Goal: Contribute content: Contribute content

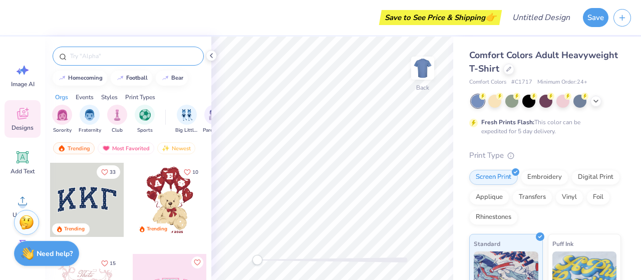
click at [103, 56] on input "text" at bounding box center [133, 56] width 128 height 10
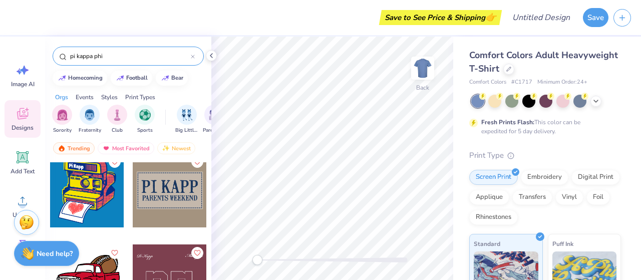
scroll to position [1012, 0]
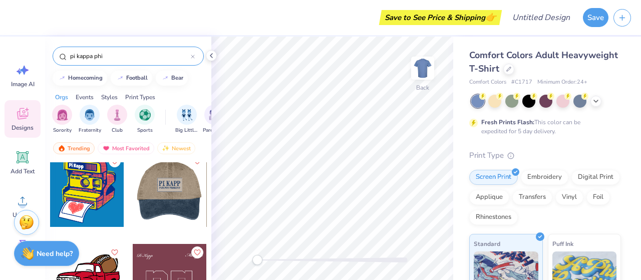
type input "pi kappa phi"
click at [156, 184] on div at bounding box center [170, 190] width 222 height 74
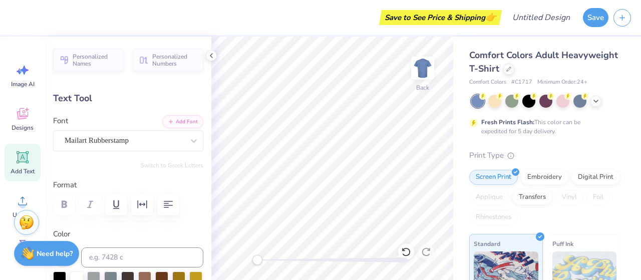
scroll to position [8, 1]
type input "9.27"
type input "0.94"
type input "6.98"
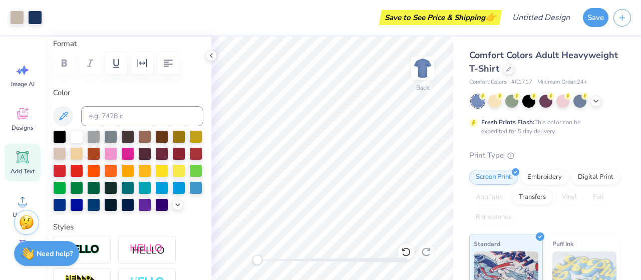
scroll to position [0, 0]
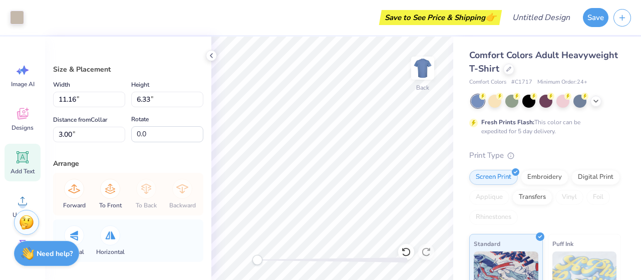
click at [16, 162] on icon at bounding box center [22, 157] width 15 height 15
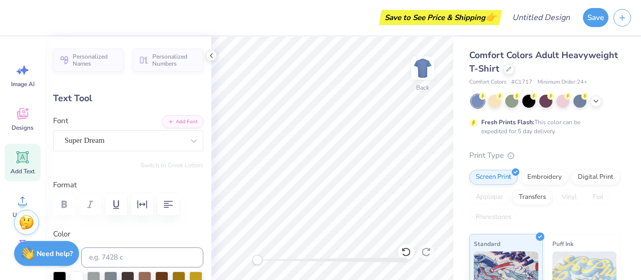
scroll to position [8, 3]
type textarea "Dad's Day"
click at [177, 142] on div "Super Dream" at bounding box center [124, 141] width 121 height 16
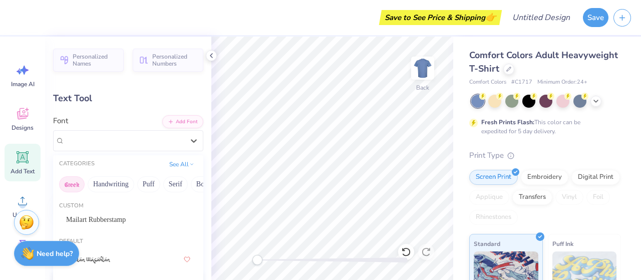
click at [75, 178] on button "Greek" at bounding box center [72, 184] width 26 height 16
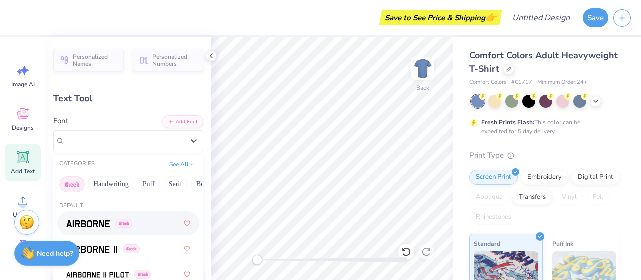
click at [83, 214] on div "Greek" at bounding box center [128, 223] width 124 height 18
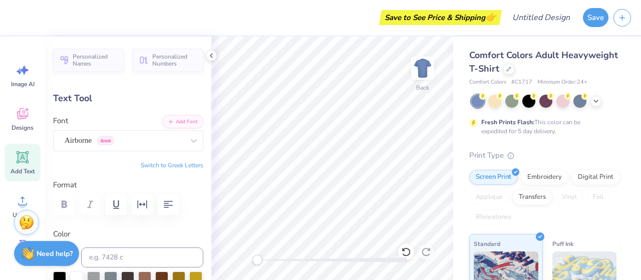
scroll to position [8, 3]
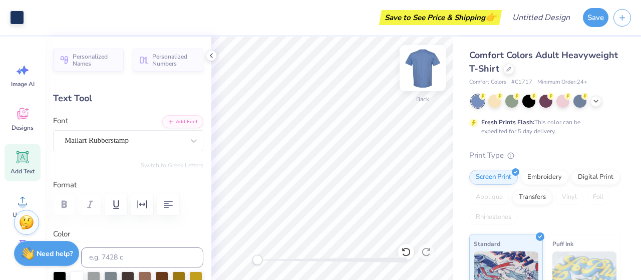
type input "9.47"
type input "2.19"
type input "4.42"
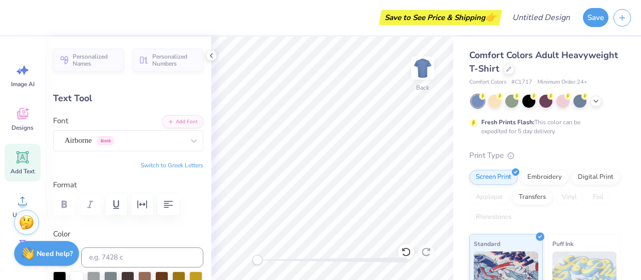
type input "11.01"
type input "1.69"
type input "7.02"
click at [170, 146] on div "Airborne Greek" at bounding box center [124, 141] width 121 height 16
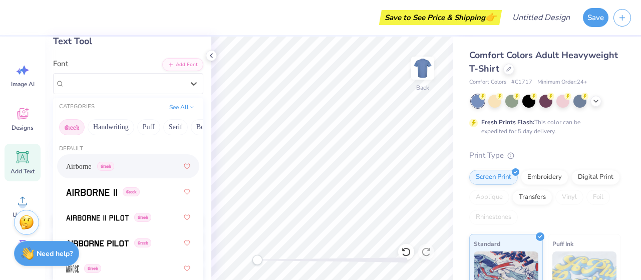
scroll to position [51, 0]
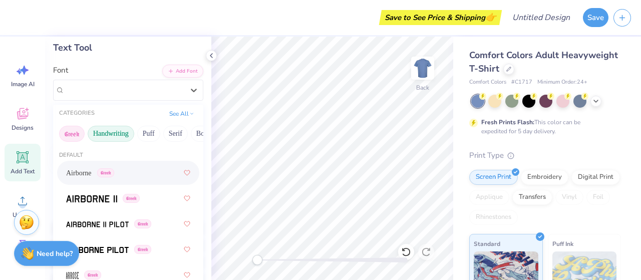
click at [114, 136] on button "Handwriting" at bounding box center [111, 134] width 47 height 16
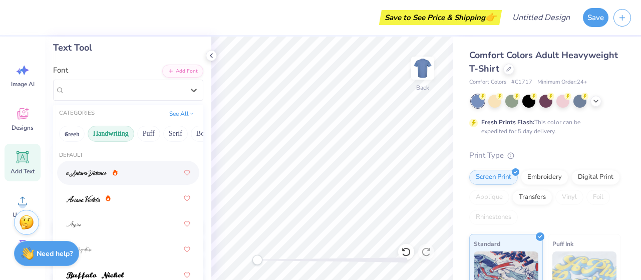
click at [93, 178] on div at bounding box center [128, 173] width 124 height 18
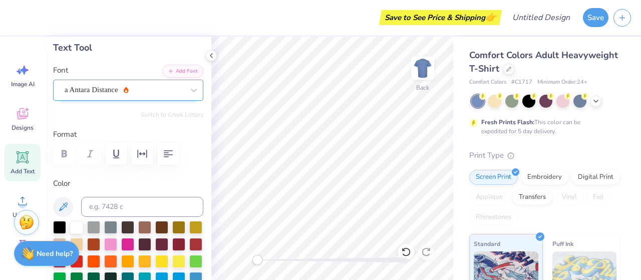
click at [111, 86] on div "a Antara Distance" at bounding box center [124, 90] width 121 height 16
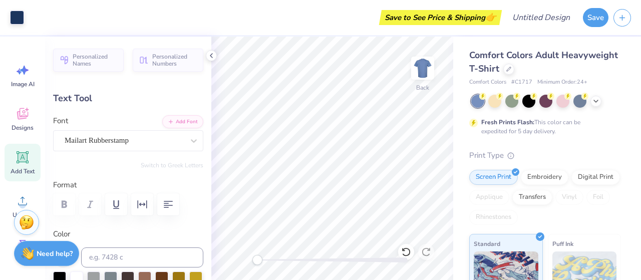
scroll to position [8, 1]
click at [189, 138] on icon at bounding box center [194, 141] width 10 height 10
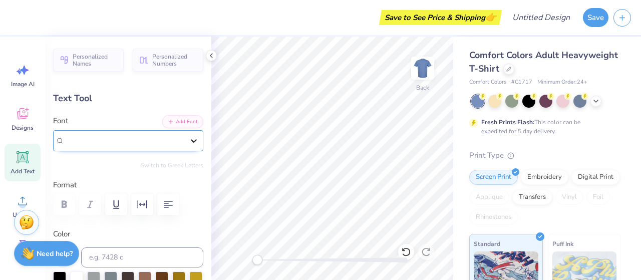
click at [189, 138] on icon at bounding box center [194, 141] width 10 height 10
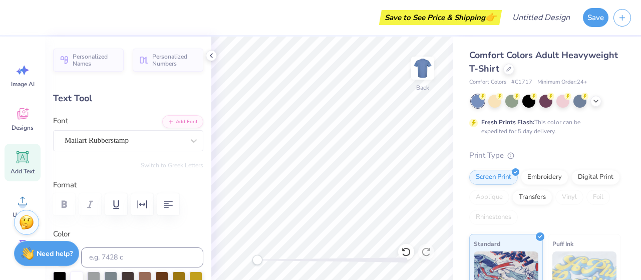
click at [187, 171] on div "Personalized Names Personalized Numbers Text Tool Add Font Font Mailart Rubbers…" at bounding box center [128, 158] width 166 height 243
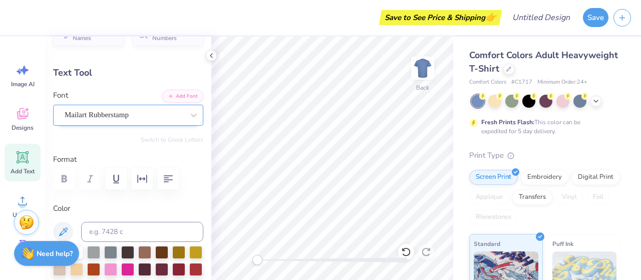
scroll to position [16, 0]
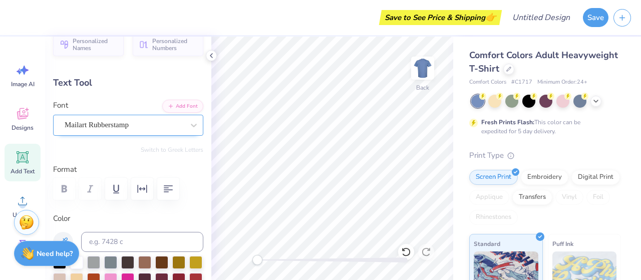
click at [95, 126] on div "Mailart Rubberstamp" at bounding box center [124, 125] width 121 height 16
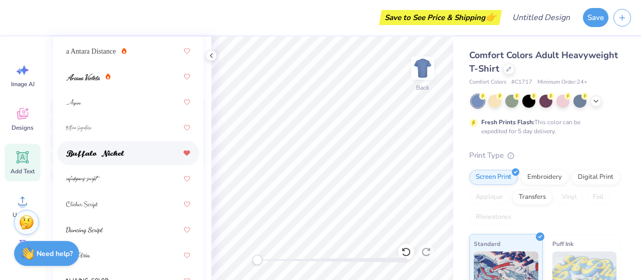
scroll to position [172, 0]
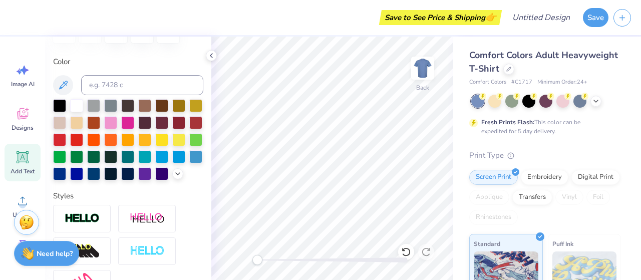
type input "7.58"
type input "2.33"
type input "6.70"
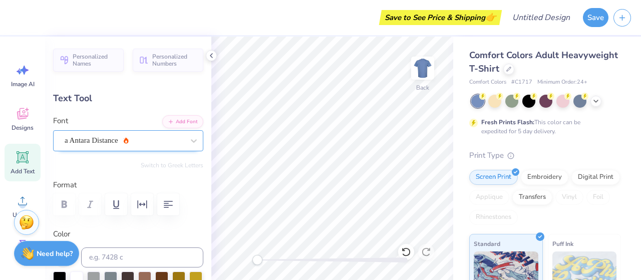
click at [119, 140] on div "a Antara Distance" at bounding box center [124, 141] width 121 height 16
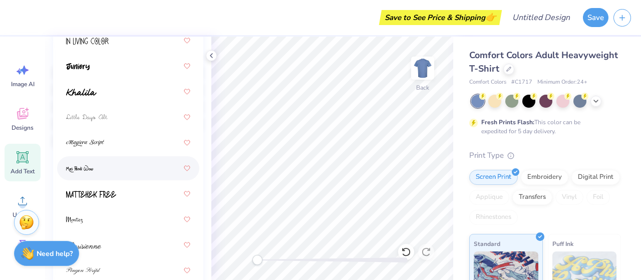
scroll to position [202, 0]
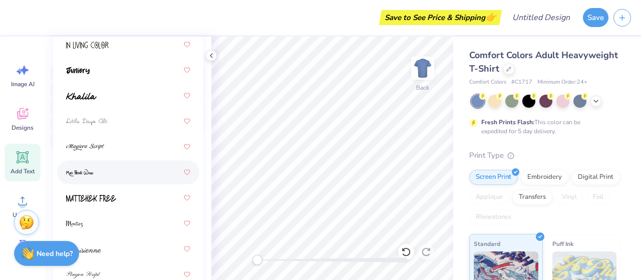
click at [103, 166] on div at bounding box center [128, 172] width 124 height 18
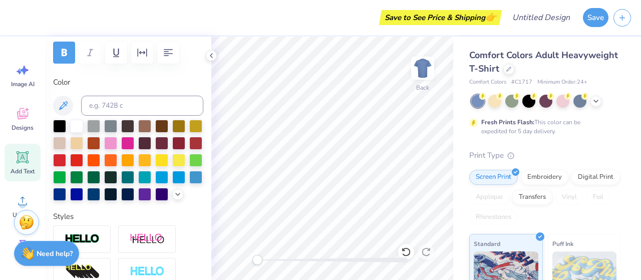
scroll to position [0, 0]
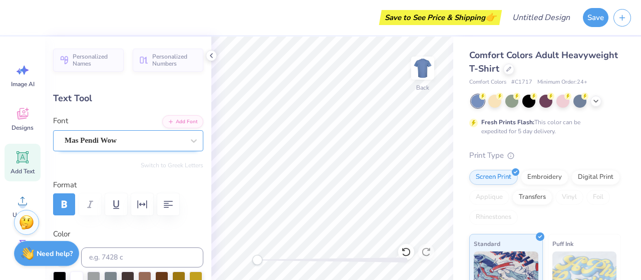
click at [89, 139] on div "Mas Pendi Wow" at bounding box center [124, 141] width 121 height 16
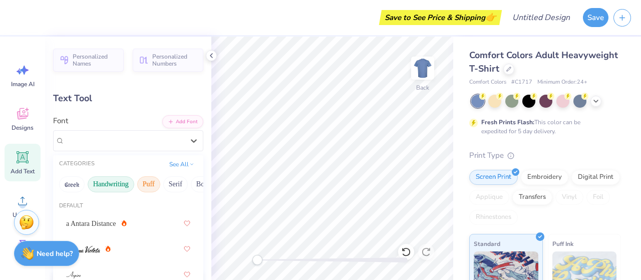
click at [144, 189] on button "Puff" at bounding box center [148, 184] width 23 height 16
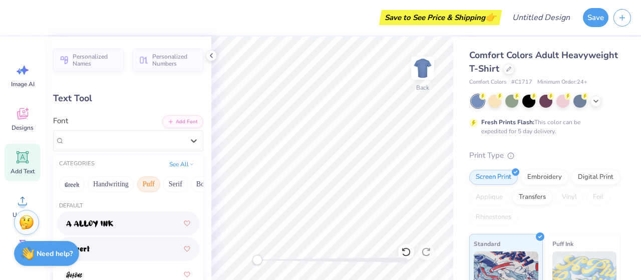
click at [103, 240] on div at bounding box center [128, 249] width 124 height 18
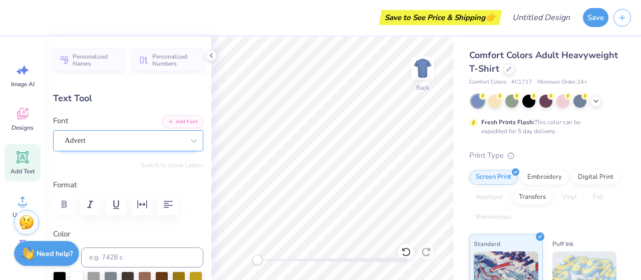
click at [119, 137] on div "Advert" at bounding box center [124, 141] width 121 height 16
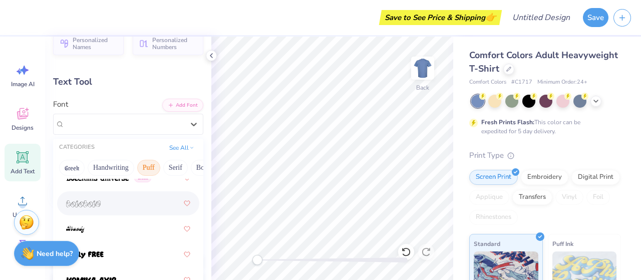
scroll to position [20, 0]
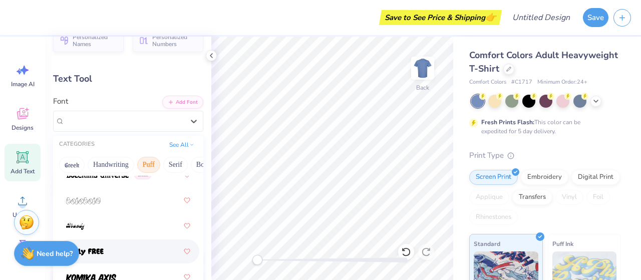
click at [103, 245] on div at bounding box center [128, 251] width 124 height 18
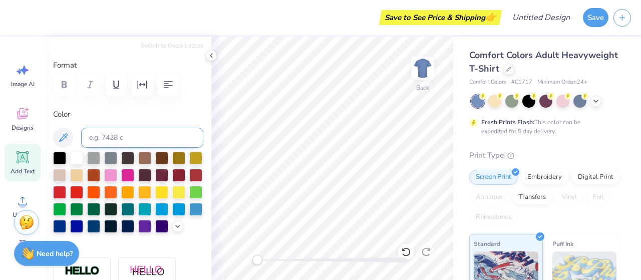
scroll to position [136, 0]
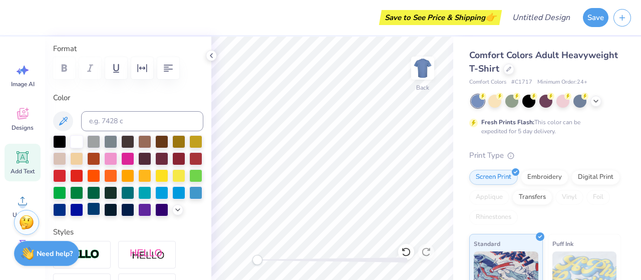
type input "9.47"
type input "2.19"
type input "4.42"
type input "9.48"
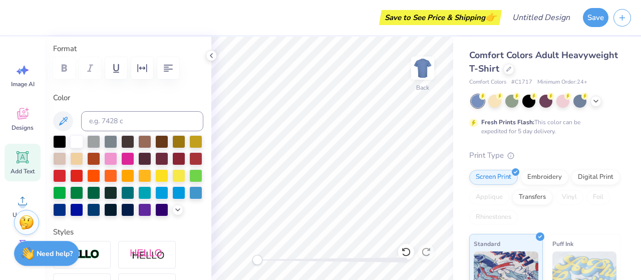
type input "1.97"
type input "6.89"
click at [100, 205] on div at bounding box center [93, 208] width 13 height 13
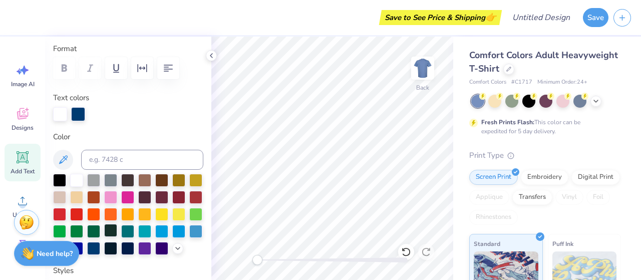
click at [117, 228] on div at bounding box center [110, 230] width 13 height 13
click at [83, 248] on div at bounding box center [76, 247] width 13 height 13
click at [66, 248] on div at bounding box center [59, 247] width 13 height 13
click at [66, 252] on div at bounding box center [59, 247] width 13 height 13
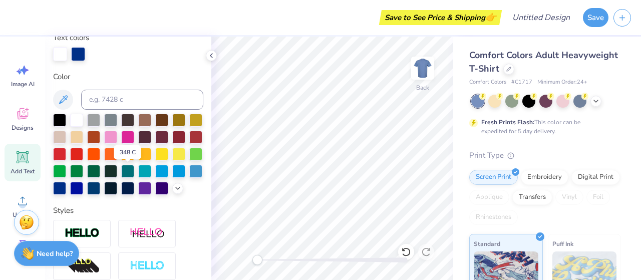
scroll to position [198, 0]
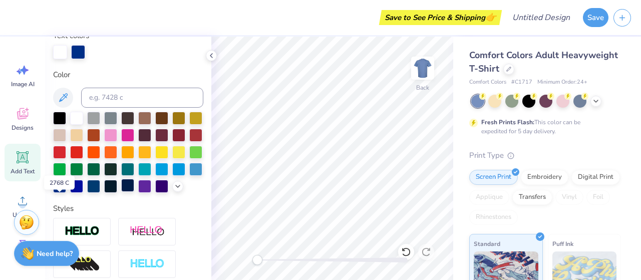
click at [121, 192] on div at bounding box center [127, 185] width 13 height 13
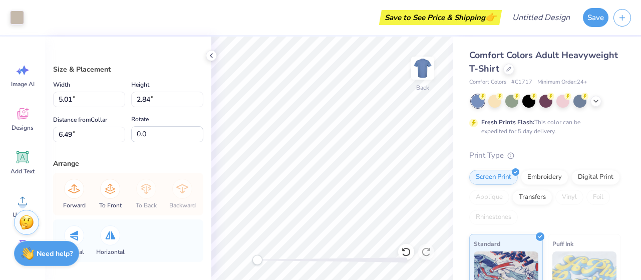
type input "5.01"
type input "2.84"
type input "6.49"
type input "11.00"
type input "6.23"
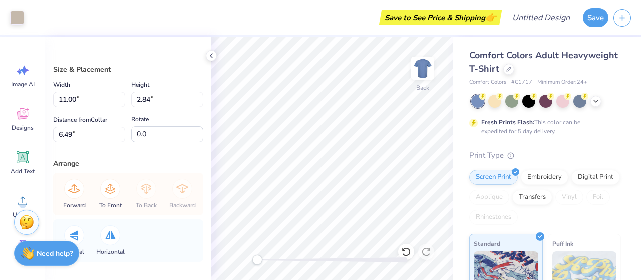
type input "3.09"
type input "0.5"
type input "10.17"
type input "5.82"
type input "3.55"
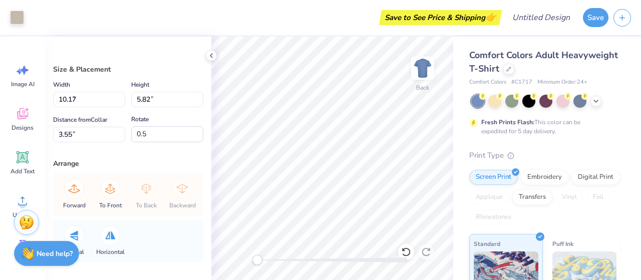
type input "8.42"
type input "4.82"
type input "4.53"
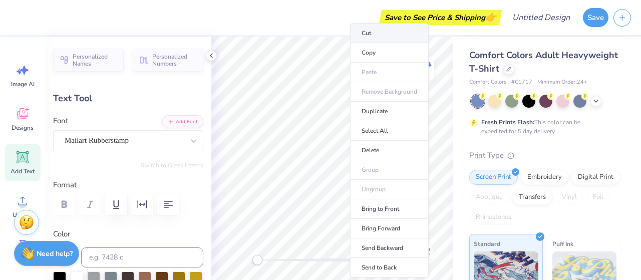
click at [362, 32] on li "Cut" at bounding box center [389, 33] width 79 height 20
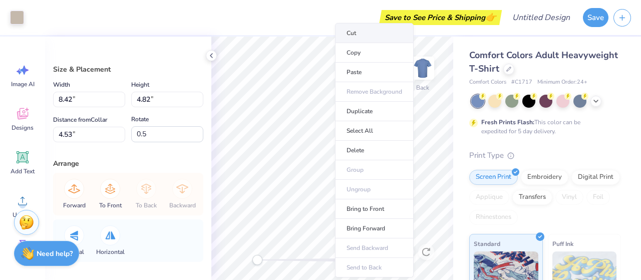
click at [360, 25] on li "Cut" at bounding box center [374, 33] width 79 height 20
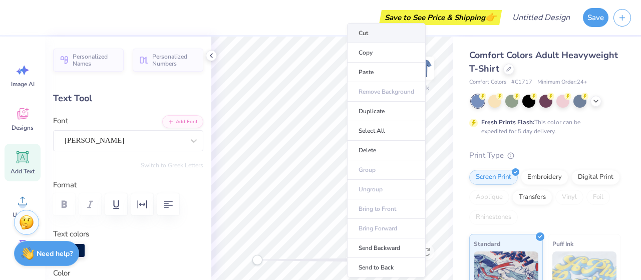
click at [368, 25] on li "Cut" at bounding box center [386, 33] width 79 height 20
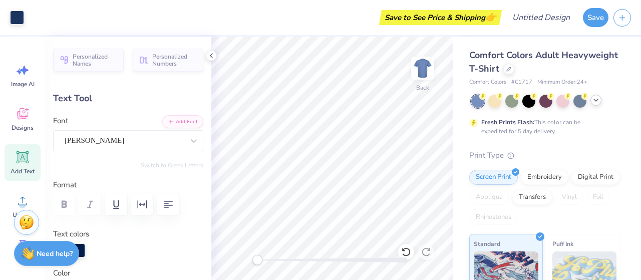
click at [598, 96] on icon at bounding box center [596, 100] width 8 height 8
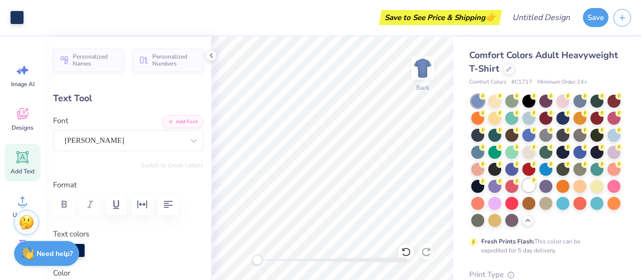
click at [522, 192] on div at bounding box center [528, 185] width 13 height 13
click at [214, 52] on icon at bounding box center [211, 56] width 8 height 8
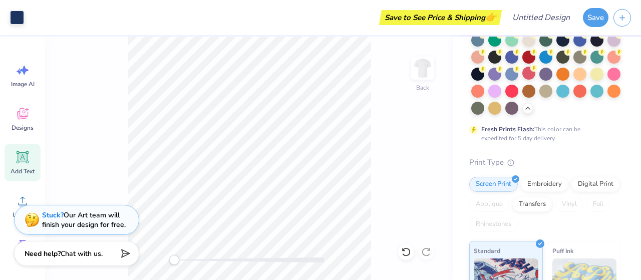
scroll to position [114, 0]
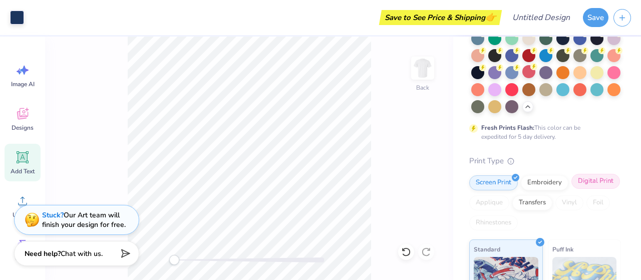
click at [571, 189] on div "Digital Print" at bounding box center [595, 181] width 49 height 15
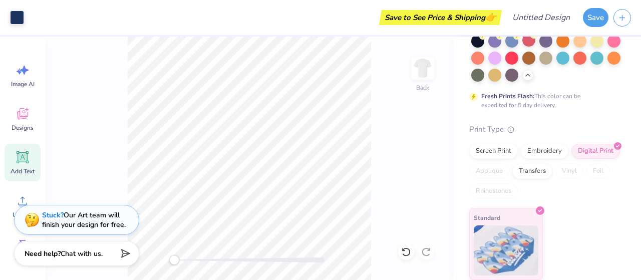
scroll to position [162, 0]
click at [33, 112] on div "Designs" at bounding box center [23, 119] width 36 height 38
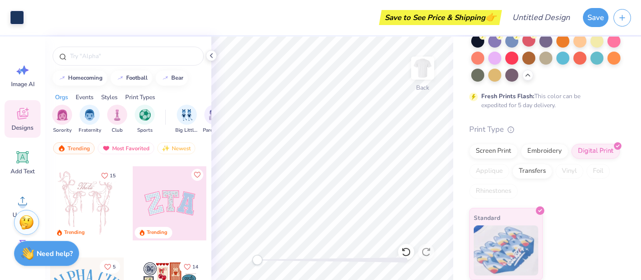
scroll to position [90, 0]
click at [146, 116] on img "filter for Sports" at bounding box center [145, 114] width 12 height 12
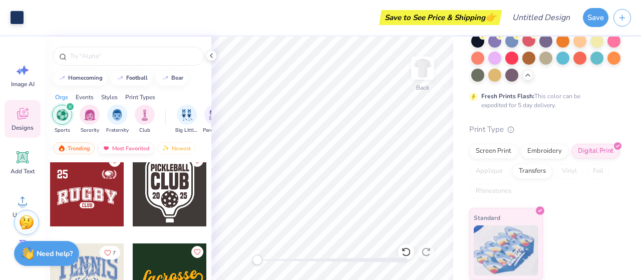
scroll to position [284, 0]
click at [92, 58] on input "text" at bounding box center [133, 56] width 128 height 10
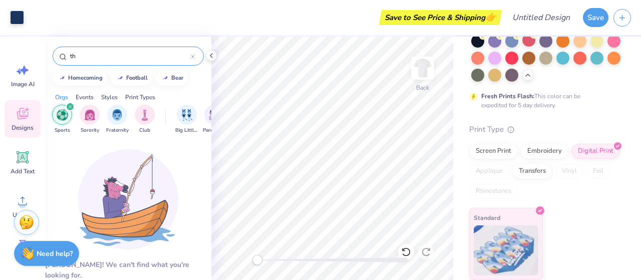
type input "t"
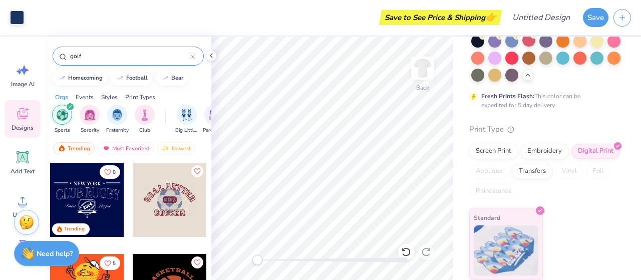
type input "golf"
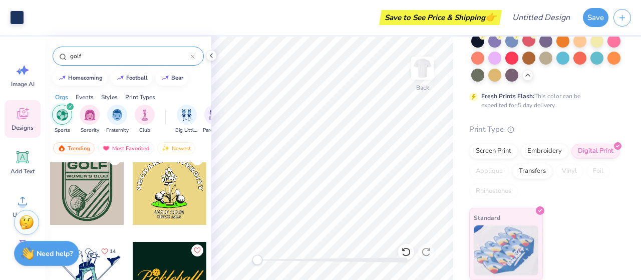
scroll to position [483, 0]
